Goal: Task Accomplishment & Management: Use online tool/utility

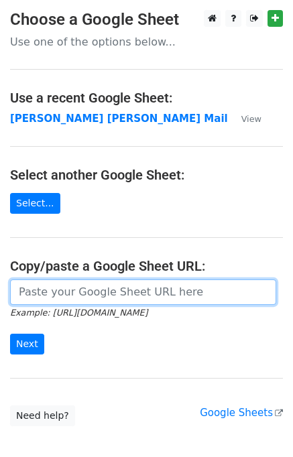
click at [80, 289] on input "url" at bounding box center [143, 291] width 266 height 25
click at [84, 291] on input "url" at bounding box center [143, 291] width 266 height 25
type input "[URL][DOMAIN_NAME]"
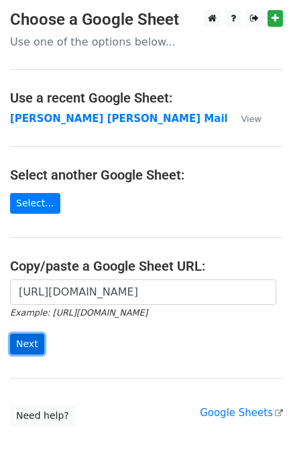
click at [28, 345] on input "Next" at bounding box center [27, 344] width 34 height 21
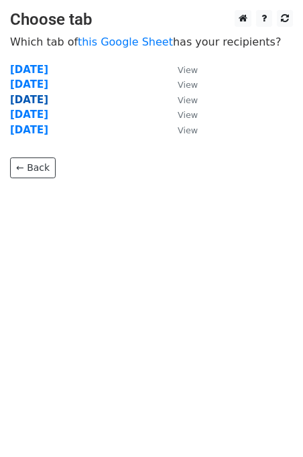
click at [33, 103] on strong "Wednesday" at bounding box center [29, 100] width 38 height 12
